Goal: Transaction & Acquisition: Book appointment/travel/reservation

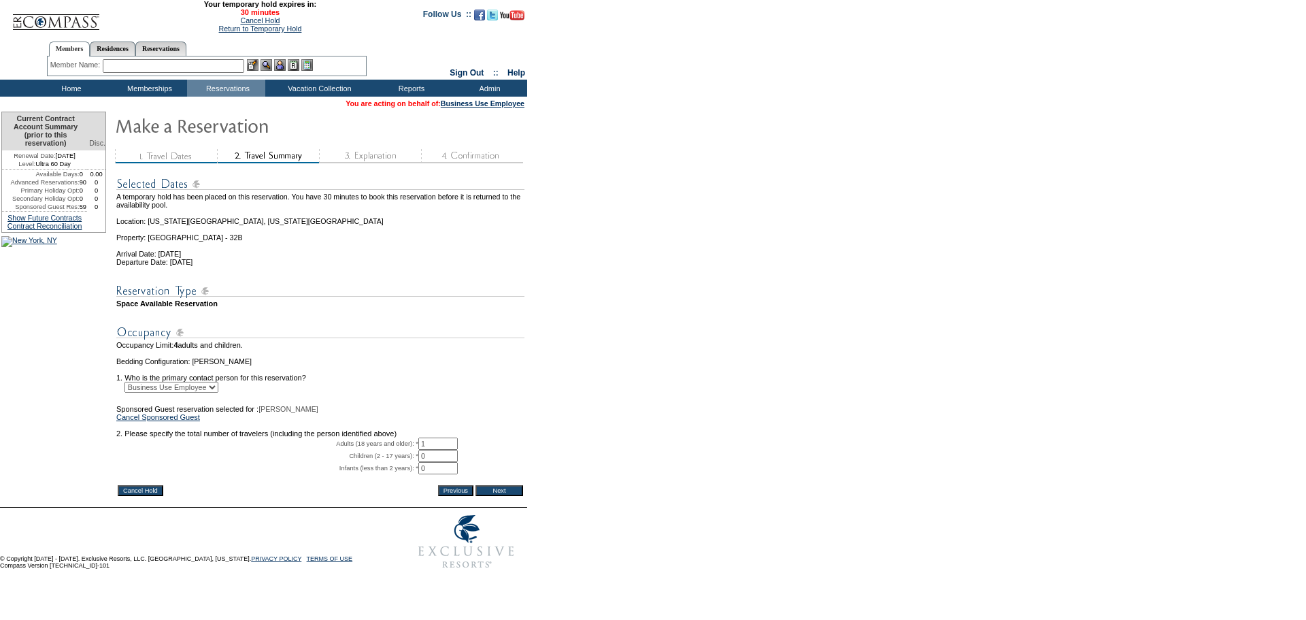
drag, startPoint x: 496, startPoint y: 511, endPoint x: 484, endPoint y: 481, distance: 32.3
click at [496, 496] on input "Next" at bounding box center [499, 490] width 48 height 11
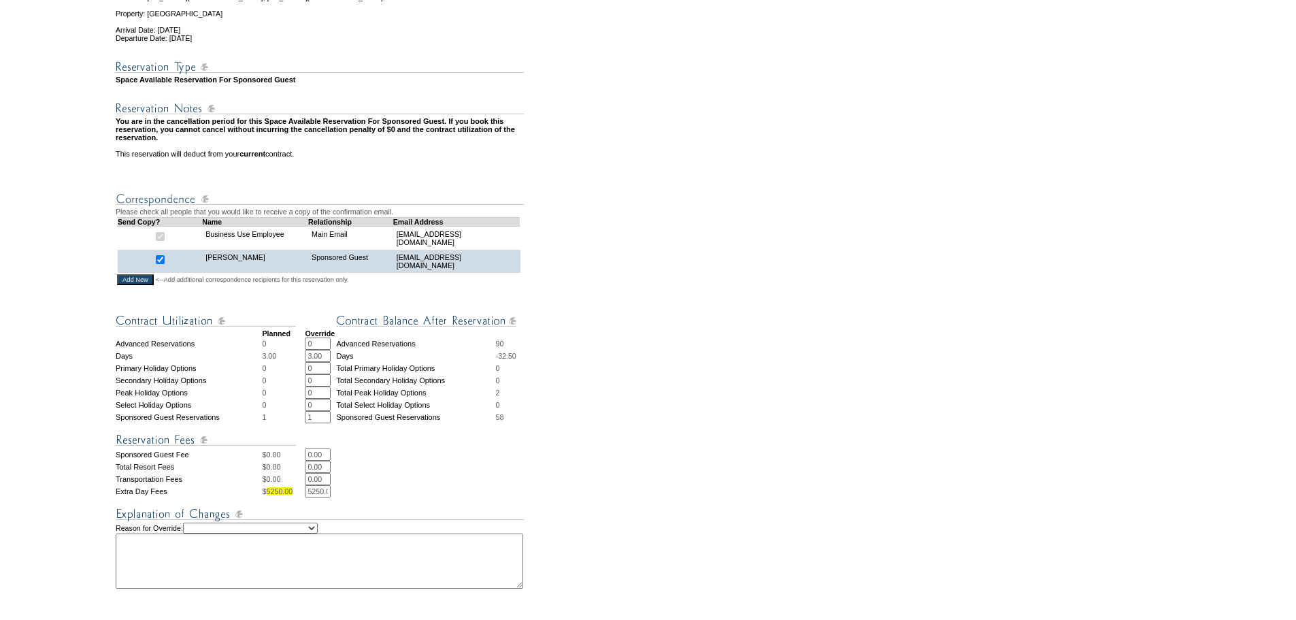
scroll to position [516, 0]
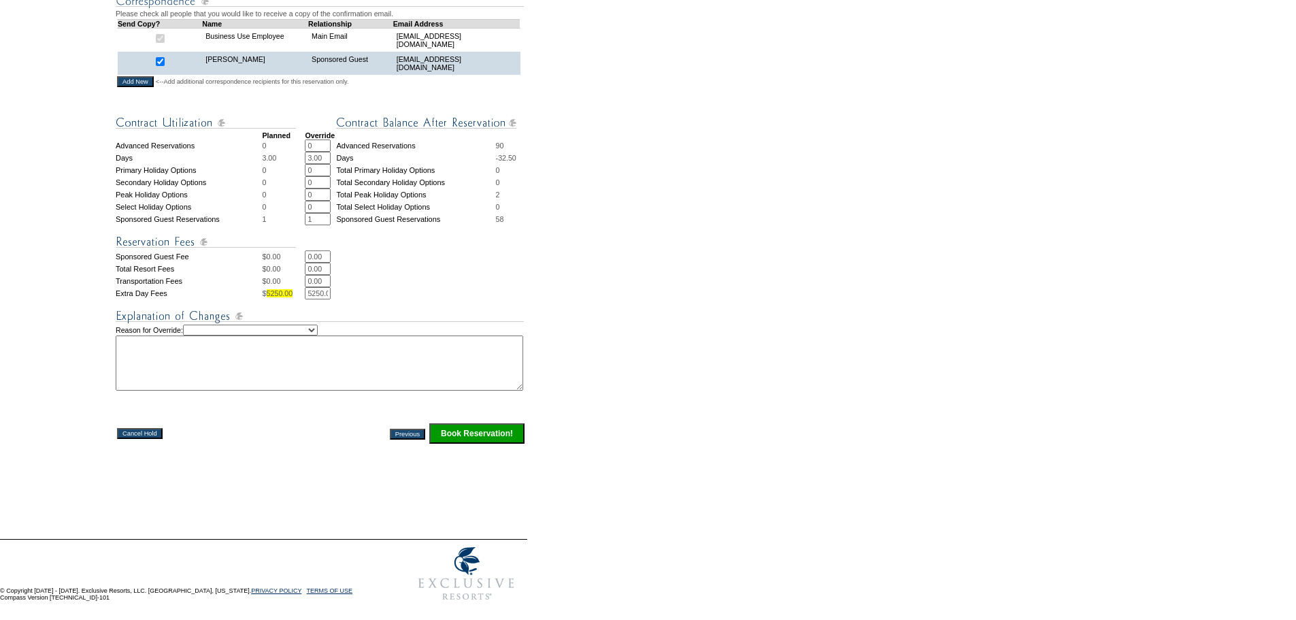
click at [192, 353] on textarea at bounding box center [319, 362] width 407 height 55
paste textarea "Jen attending business meetings in NYC. Will likely cxl/rebook at Park Ave for …"
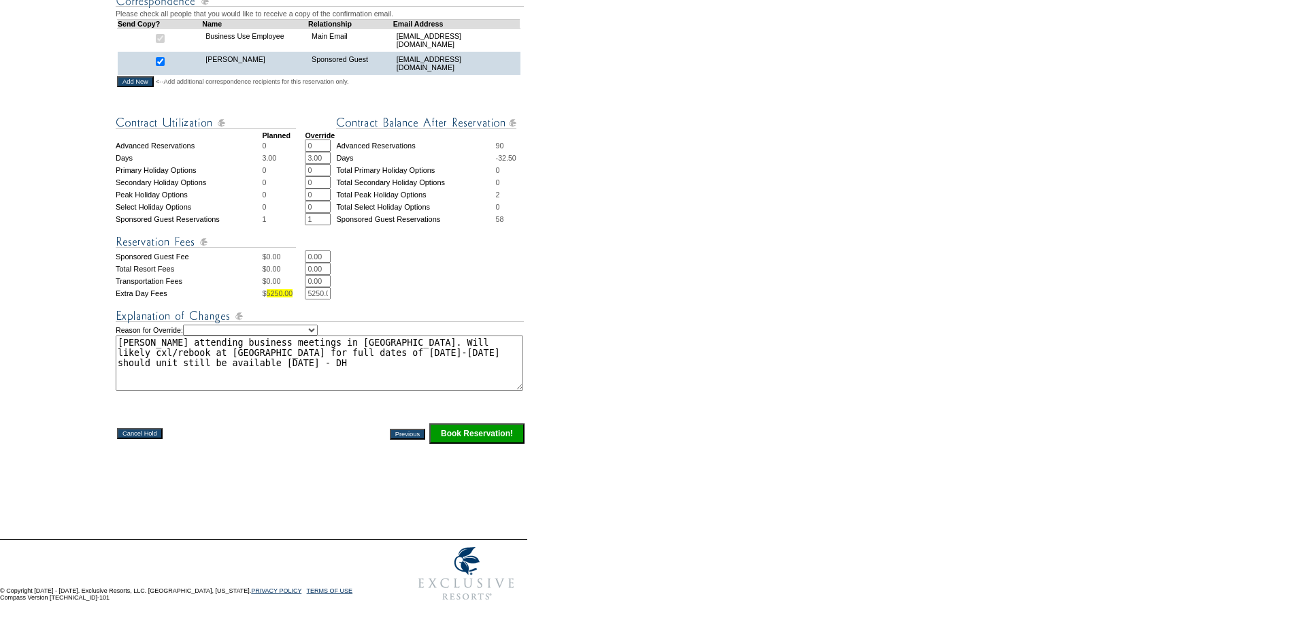
click at [199, 354] on textarea "Jen attending business meetings in NYC. Will likely cxl/rebook at Park Ave for …" at bounding box center [319, 362] width 407 height 55
drag, startPoint x: 471, startPoint y: 348, endPoint x: 320, endPoint y: 336, distance: 150.8
click at [320, 336] on textarea "Jen attending business meetings in NYC. Will likely cxl/rebook at Park Ave for …" at bounding box center [319, 362] width 407 height 55
click at [133, 338] on textarea "Jen attending business meetings in NYC - DH" at bounding box center [319, 362] width 407 height 55
type textarea "Jen Neal attending business meetings in NYC - DH"
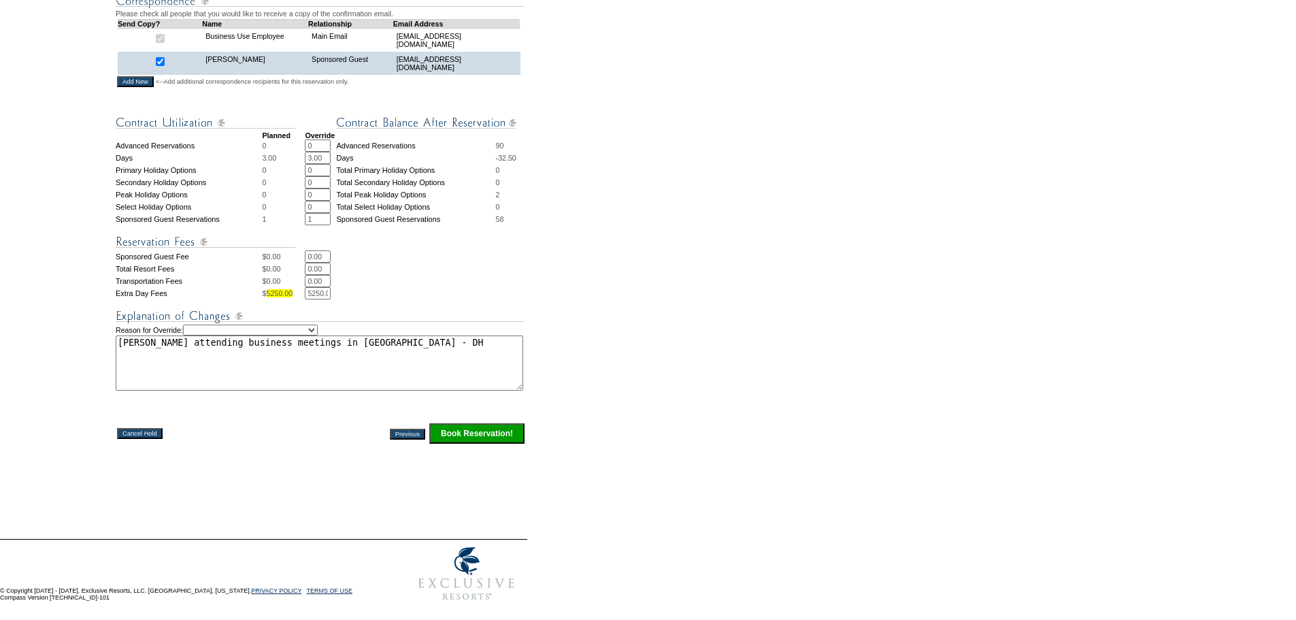
click at [335, 312] on img at bounding box center [320, 315] width 408 height 17
click at [312, 299] on td at bounding box center [321, 311] width 410 height 25
click at [311, 287] on input "5250.00" at bounding box center [318, 293] width 26 height 12
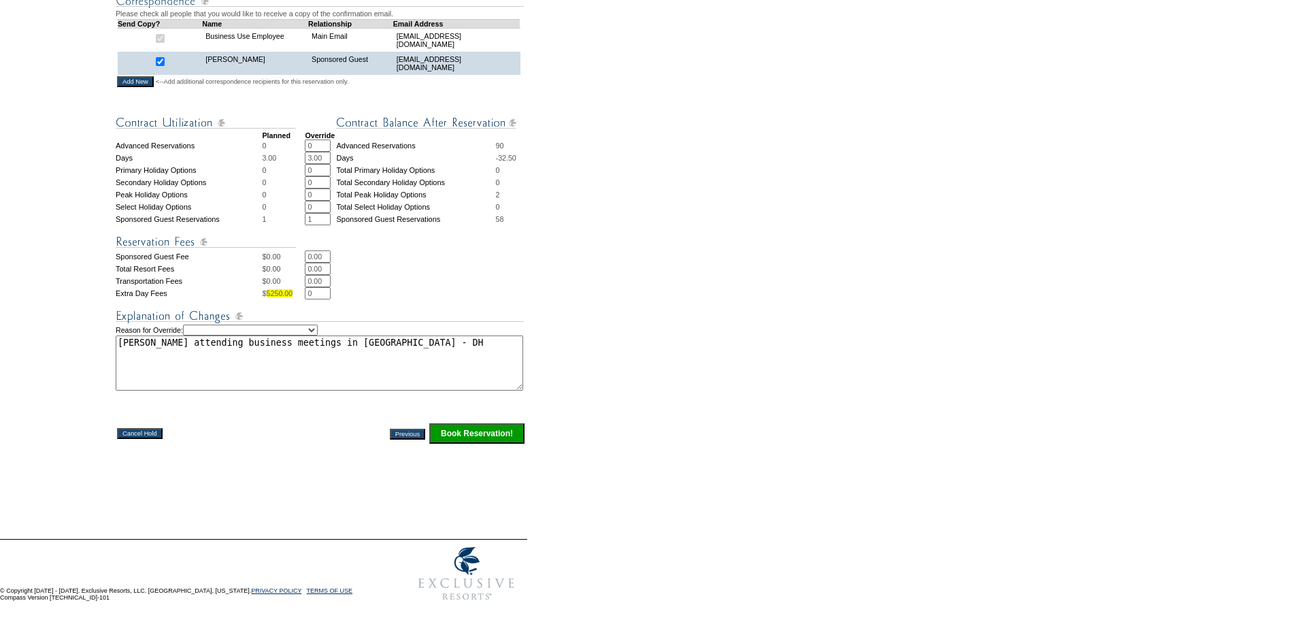
type input "0"
click at [369, 287] on td "0 * *" at bounding box center [415, 293] width 221 height 12
click at [262, 326] on select "Creating Continuous Stay Days Rebooked After Cancellation Editing Occupant Expe…" at bounding box center [250, 329] width 135 height 11
select select "1036"
click at [195, 324] on select "Creating Continuous Stay Days Rebooked After Cancellation Editing Occupant Expe…" at bounding box center [250, 329] width 135 height 11
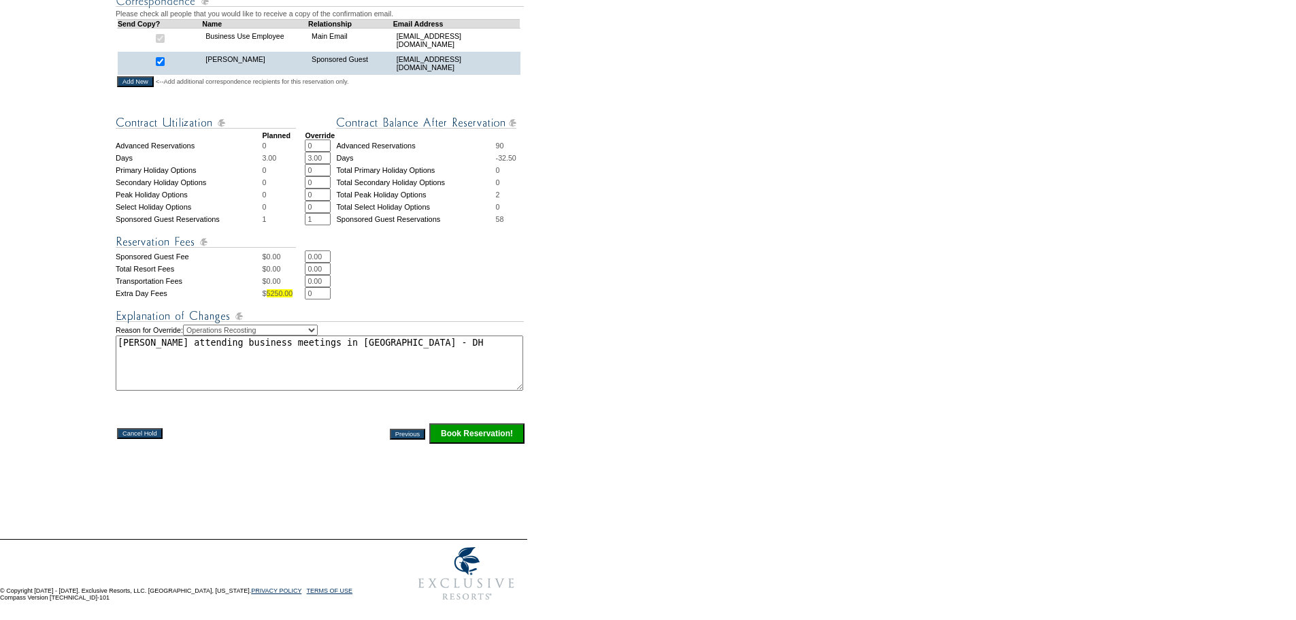
drag, startPoint x: 282, startPoint y: 446, endPoint x: 304, endPoint y: 450, distance: 22.8
click at [284, 447] on div "Warning. This reservation exceeds the 25% overbooking policy. Completion of thi…" at bounding box center [321, 109] width 410 height 843
click at [623, 303] on form "29:40 Your temporary hold expires in: 30 minutes Cancel Hold Return to Temporar…" at bounding box center [648, 65] width 1296 height 1086
drag, startPoint x: 469, startPoint y: 433, endPoint x: 473, endPoint y: 423, distance: 10.6
click at [469, 433] on input "Book Reservation!" at bounding box center [476, 433] width 95 height 20
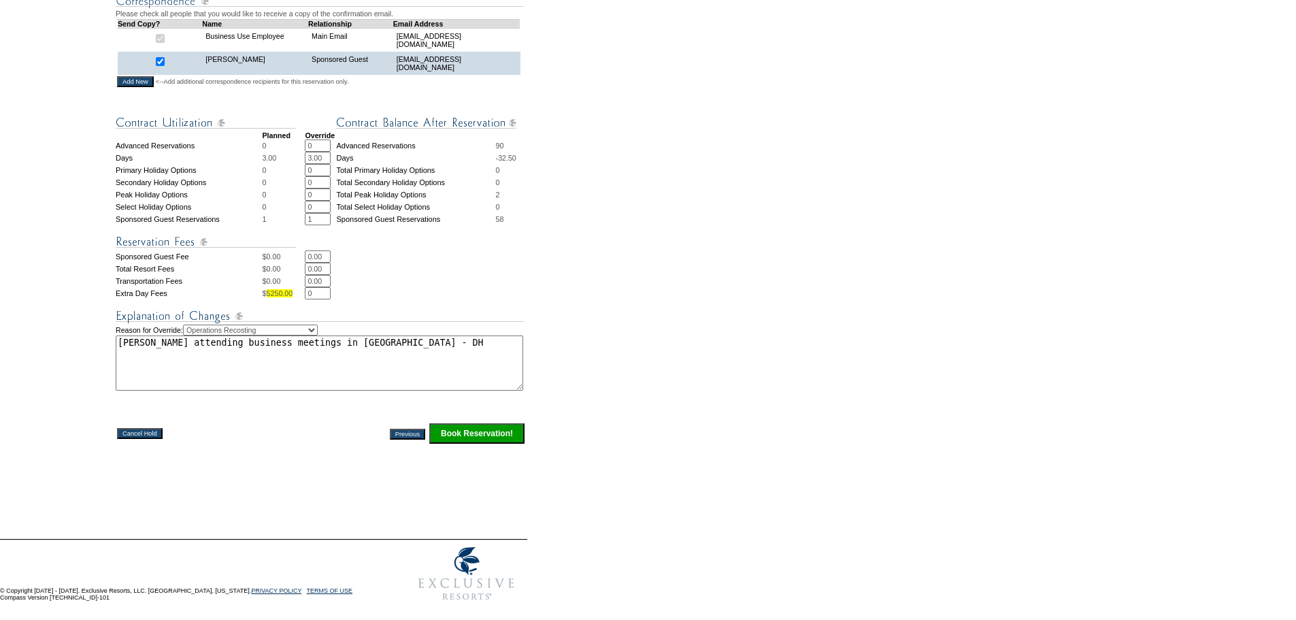
click at [575, 316] on form "29:40 Your temporary hold expires in: 30 minutes Cancel Hold Return to Temporar…" at bounding box center [648, 65] width 1296 height 1086
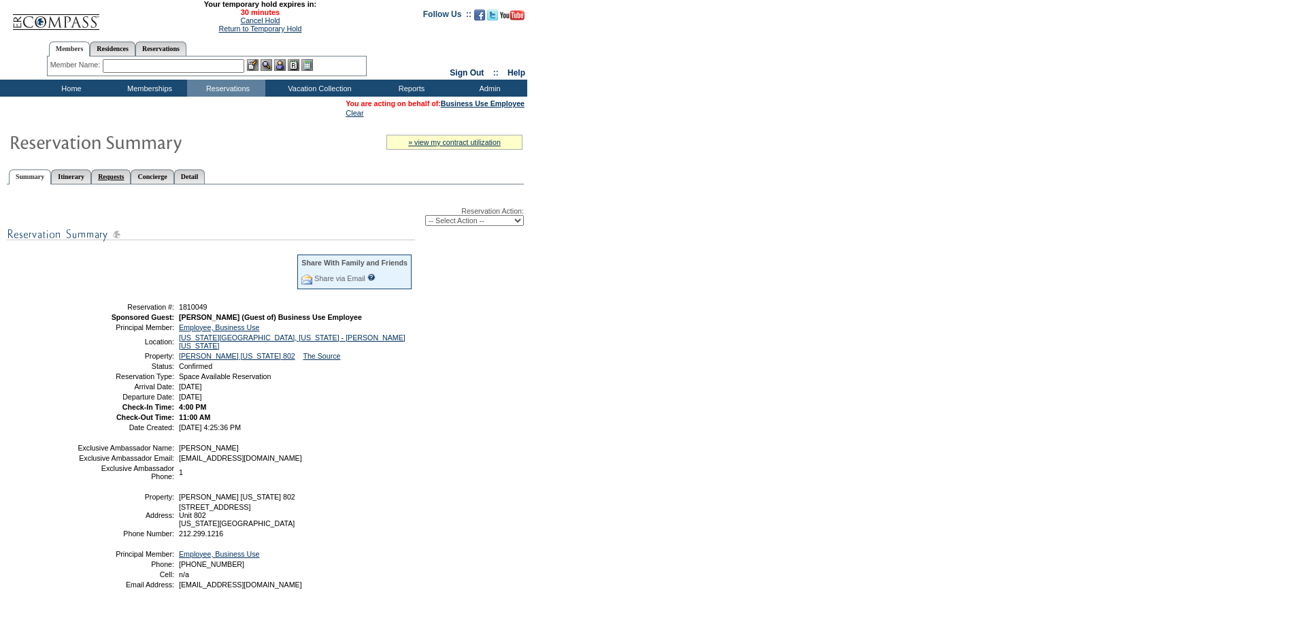
click at [127, 177] on link "Requests" at bounding box center [110, 176] width 39 height 14
